Goal: Transaction & Acquisition: Purchase product/service

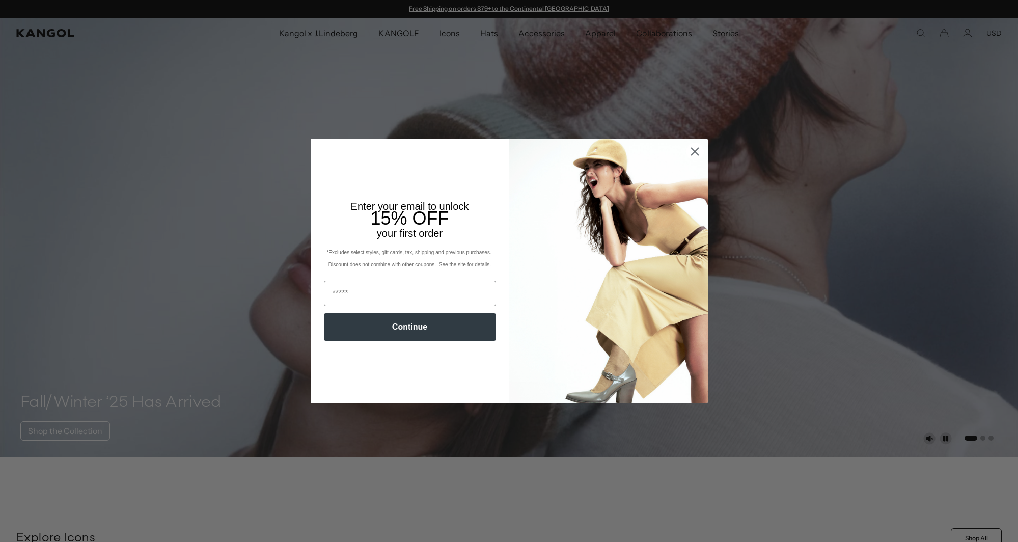
click at [699, 150] on circle "Close dialog" at bounding box center [694, 151] width 17 height 17
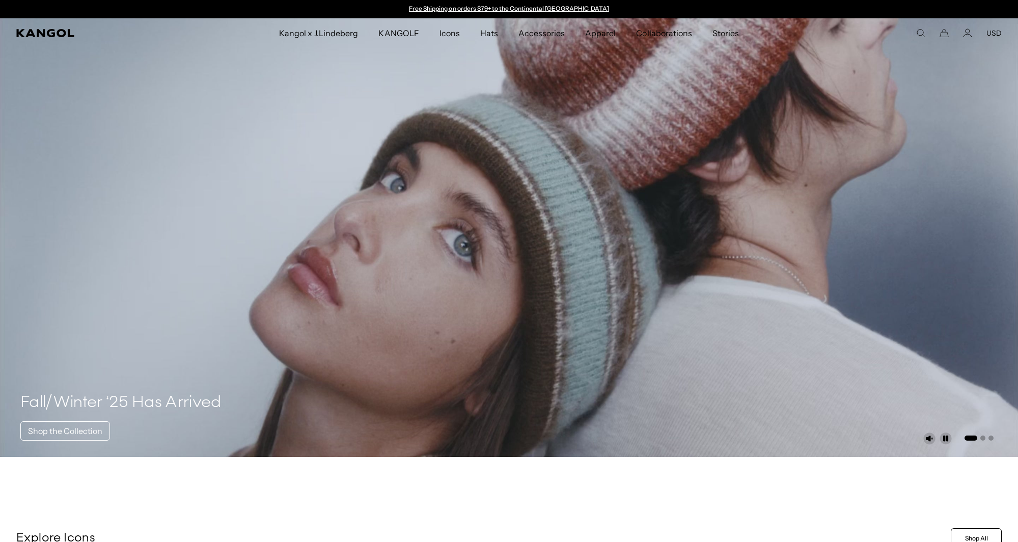
click at [921, 34] on icon "Search here" at bounding box center [920, 33] width 9 height 9
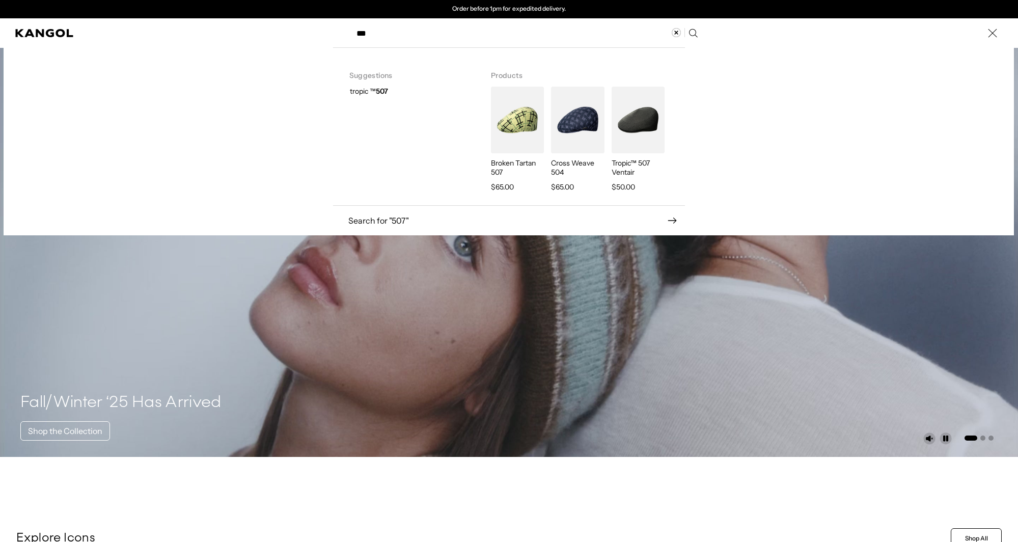
type input "***"
click at [692, 33] on icon "Search here" at bounding box center [693, 33] width 10 height 10
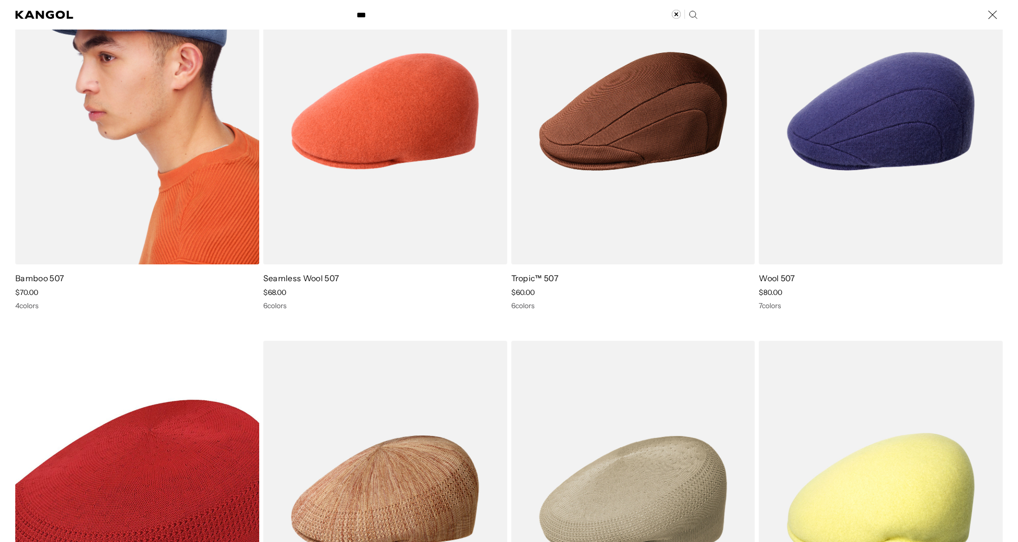
click at [0, 15] on div "Search here" at bounding box center [0, 15] width 0 height 0
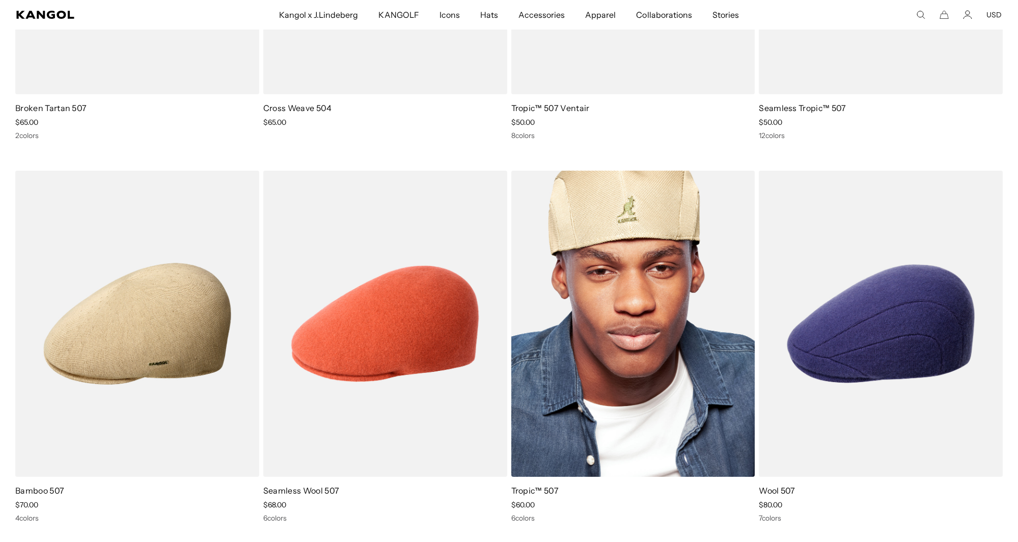
drag, startPoint x: 642, startPoint y: 303, endPoint x: 722, endPoint y: 291, distance: 80.9
click at [661, 225] on img at bounding box center [633, 324] width 244 height 306
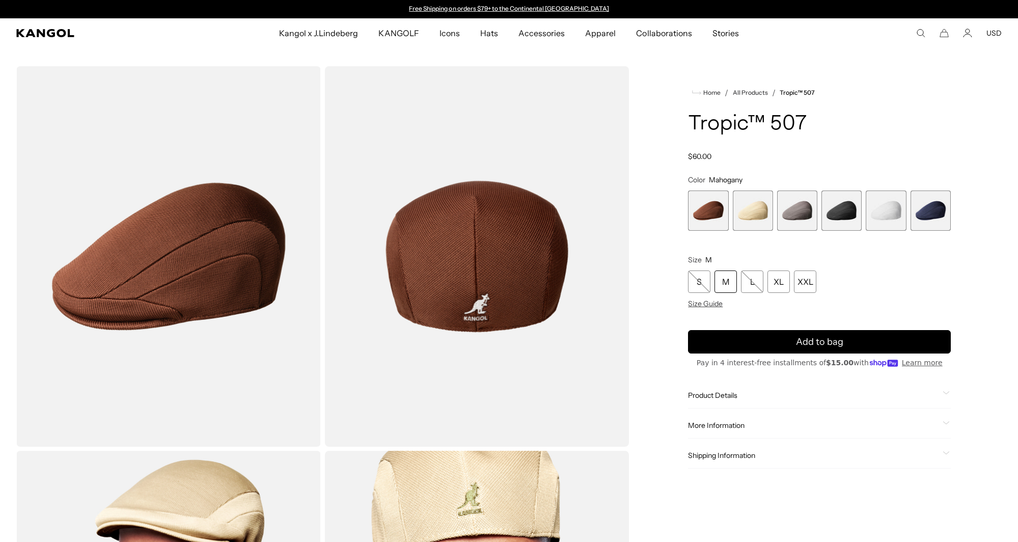
click at [806, 211] on span "3 of 6" at bounding box center [797, 210] width 40 height 40
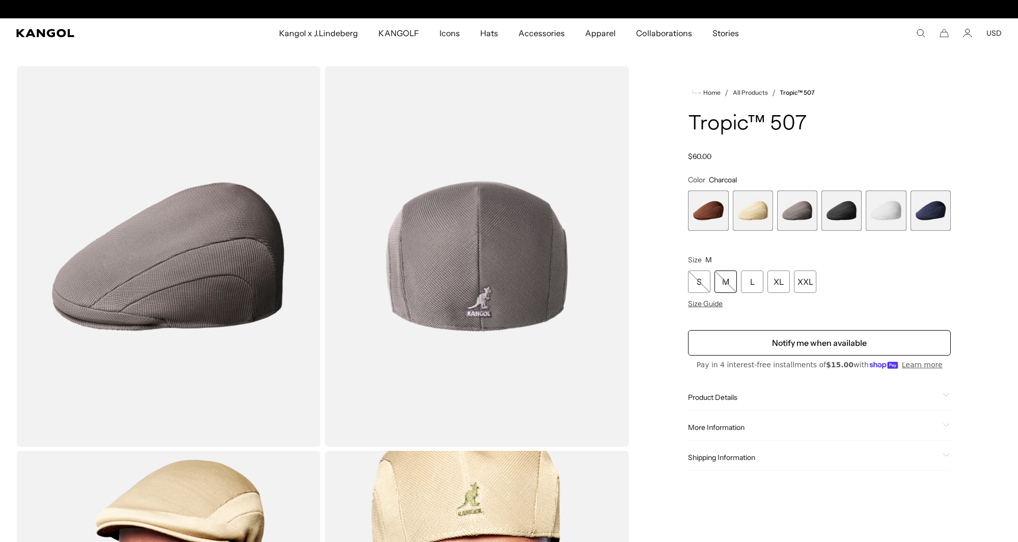
scroll to position [0, 210]
click at [846, 216] on span "4 of 6" at bounding box center [841, 210] width 40 height 40
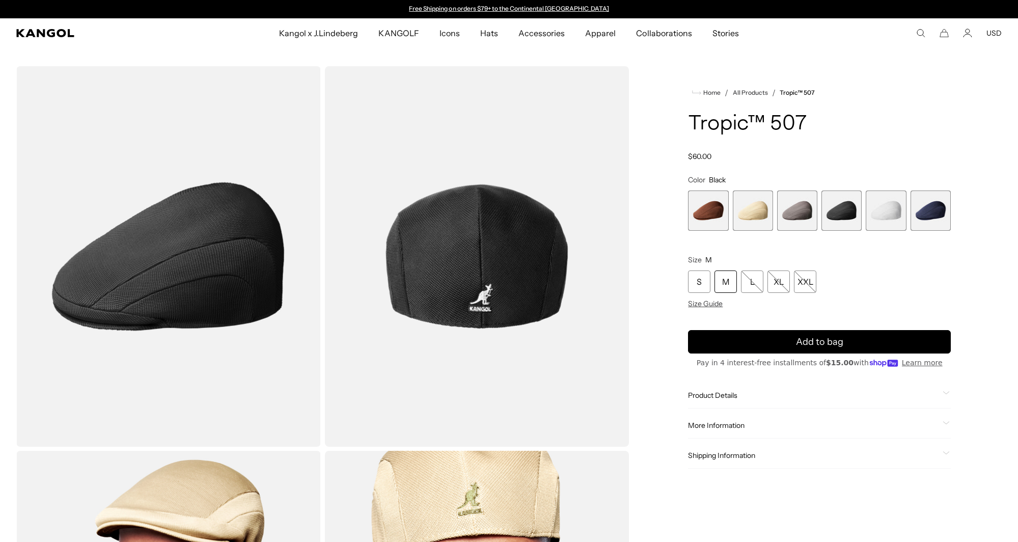
click at [894, 217] on span "5 of 6" at bounding box center [885, 210] width 40 height 40
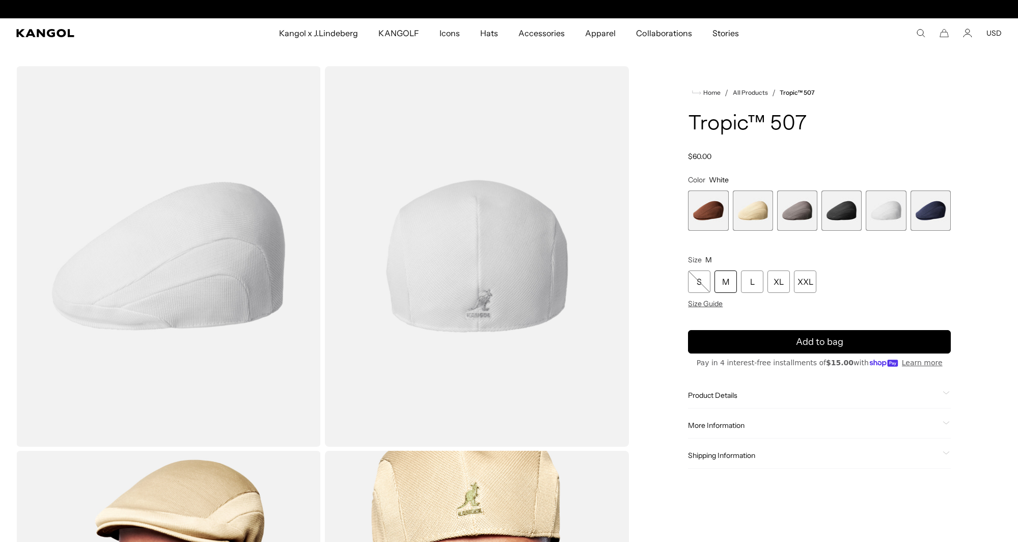
scroll to position [0, 210]
click at [929, 213] on span "6 of 6" at bounding box center [930, 210] width 40 height 40
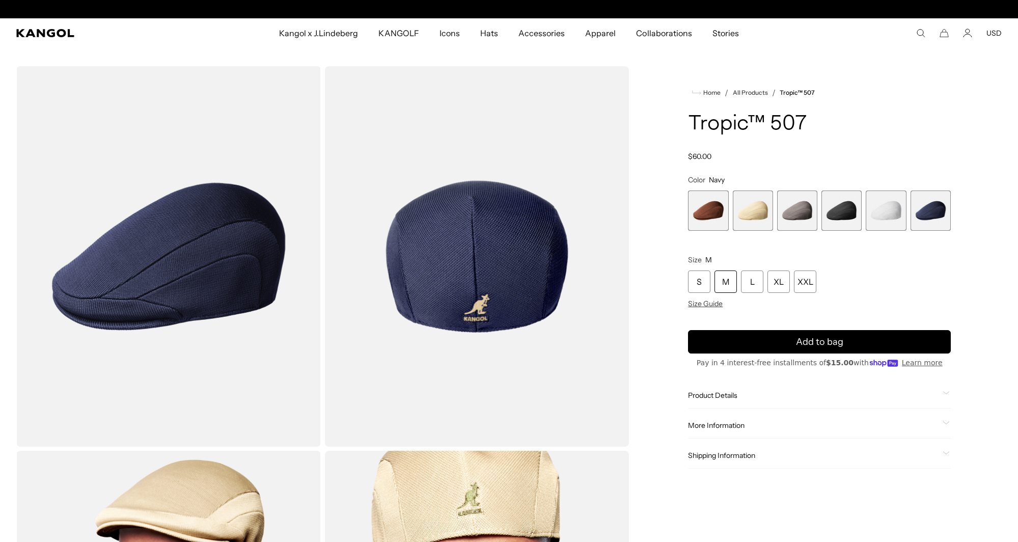
scroll to position [0, 210]
